Goal: Transaction & Acquisition: Purchase product/service

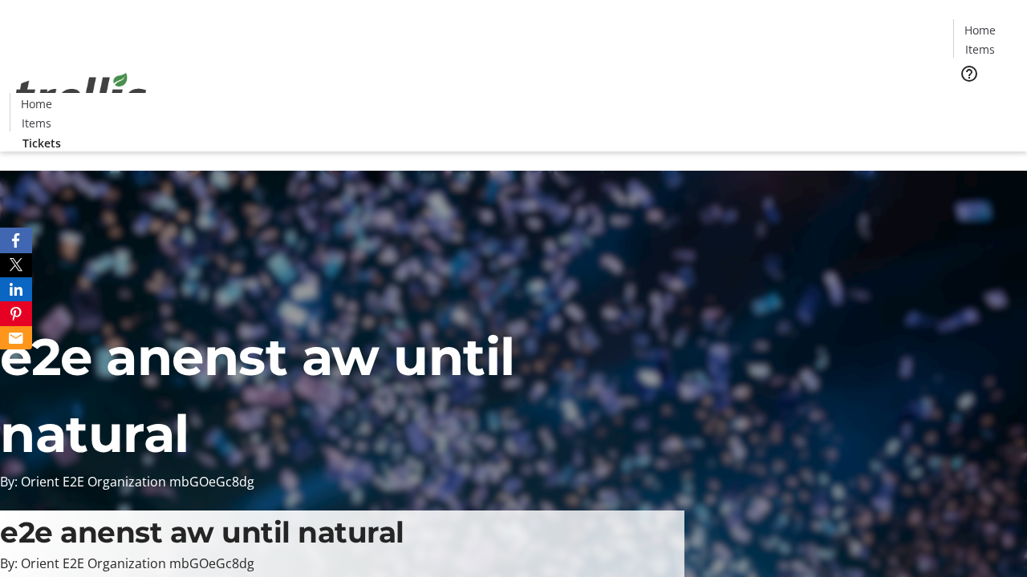
click at [966, 93] on span "Tickets" at bounding box center [985, 101] width 38 height 17
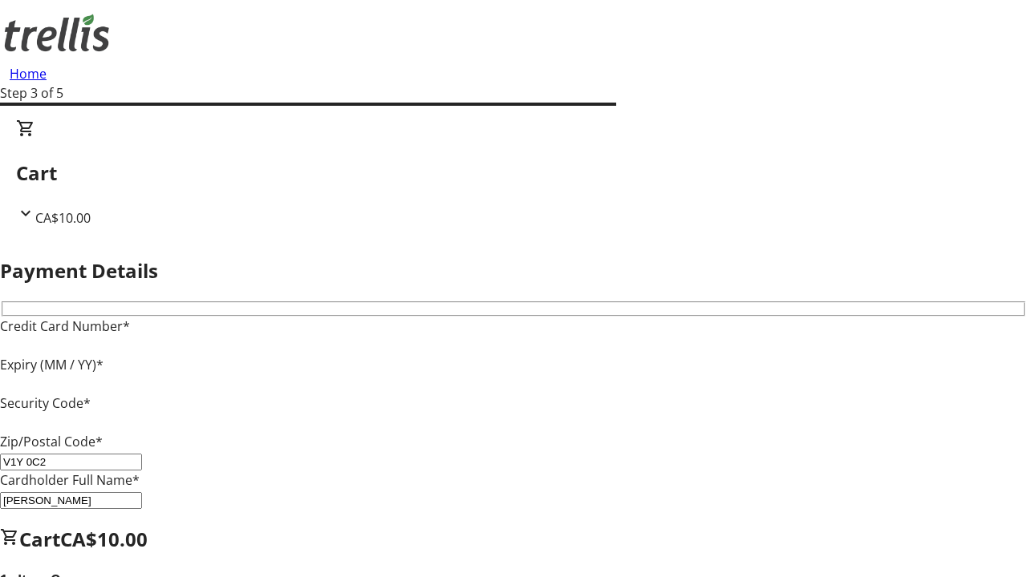
type input "V1Y 0C2"
